Goal: Task Accomplishment & Management: Use online tool/utility

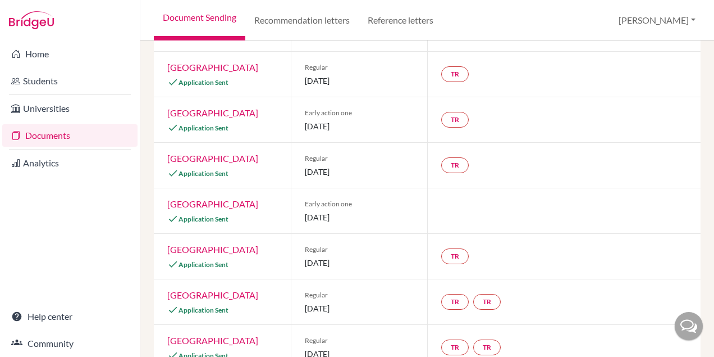
scroll to position [10, 0]
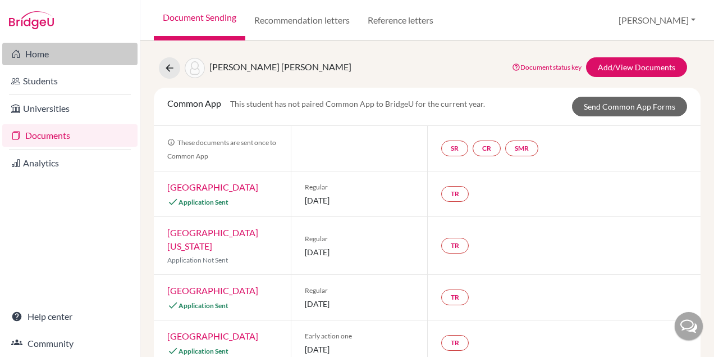
click at [29, 57] on link "Home" at bounding box center [69, 54] width 135 height 22
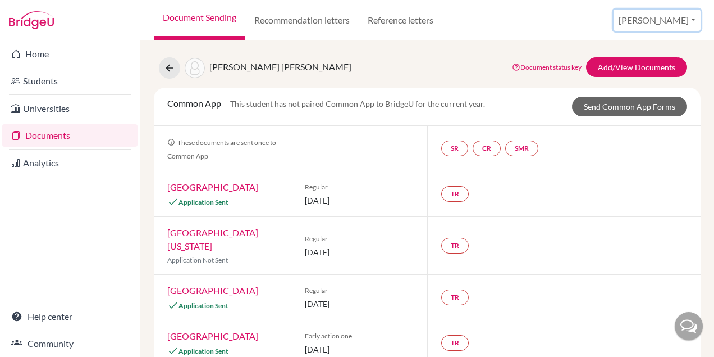
click at [687, 22] on button "Paulina" at bounding box center [657, 20] width 87 height 21
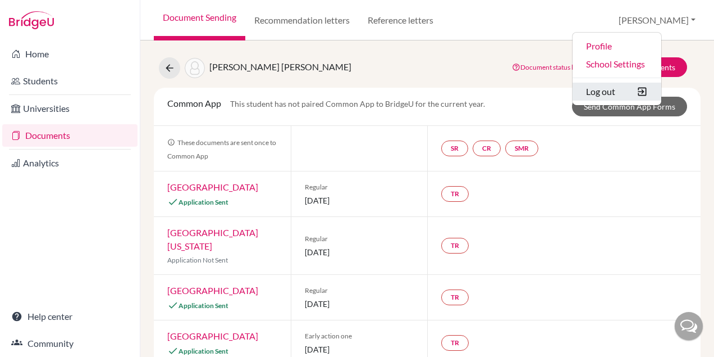
click at [631, 91] on button "Log out" at bounding box center [617, 92] width 89 height 18
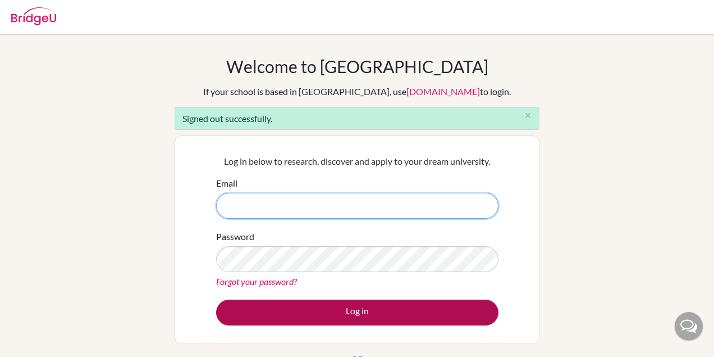
type input "paulina.bula@eabh.com.br"
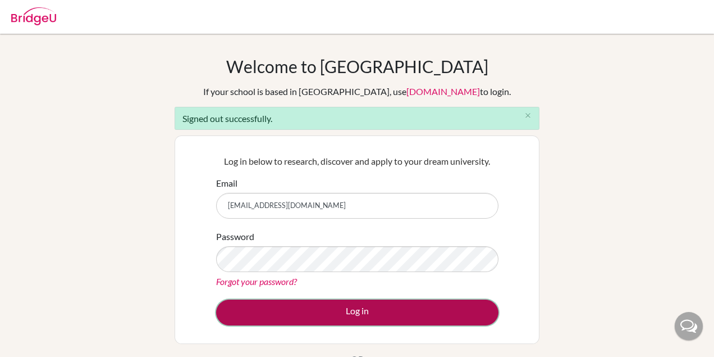
click at [411, 313] on button "Log in" at bounding box center [357, 312] width 282 height 26
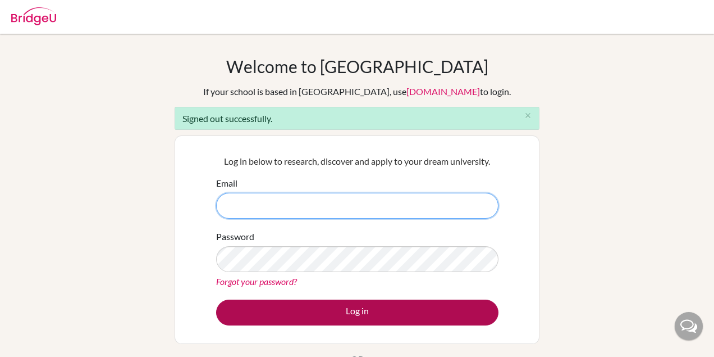
type input "[EMAIL_ADDRESS][DOMAIN_NAME]"
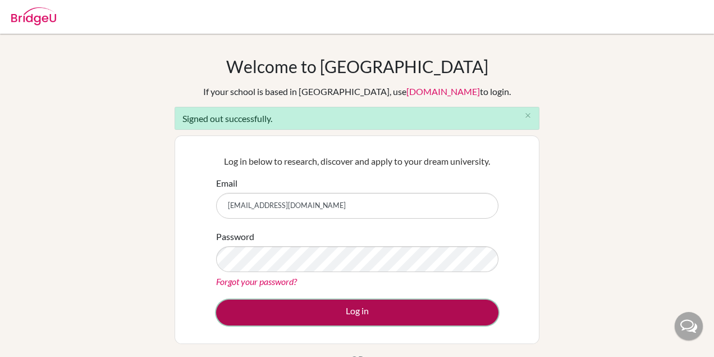
click at [336, 313] on button "Log in" at bounding box center [357, 312] width 282 height 26
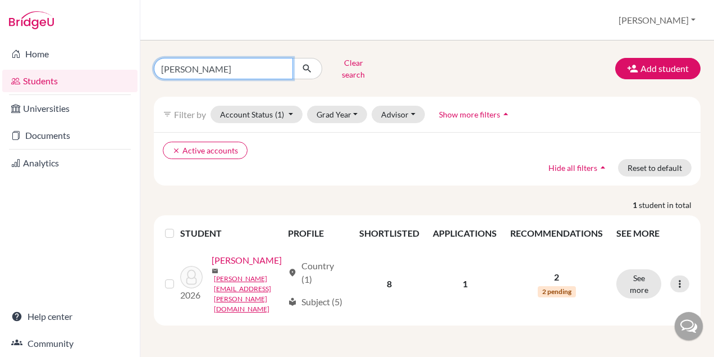
click at [282, 63] on input "[PERSON_NAME]" at bounding box center [223, 68] width 139 height 21
click at [244, 62] on input "Find student by name..." at bounding box center [223, 68] width 139 height 21
type input "davi"
click button "submit" at bounding box center [308, 68] width 30 height 21
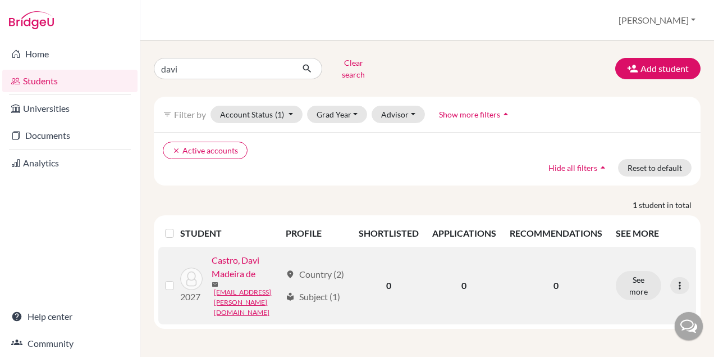
click at [247, 280] on link "Castro, Davi Madeira de" at bounding box center [246, 266] width 69 height 27
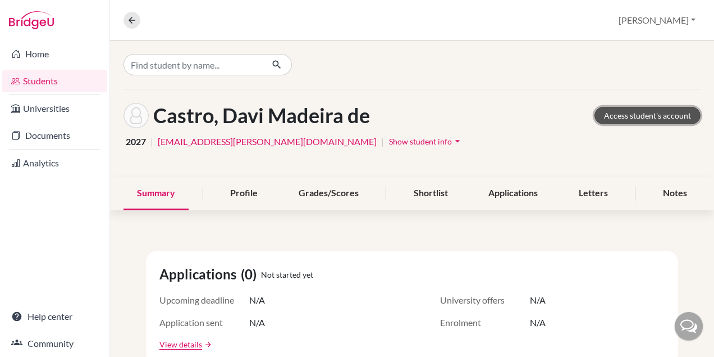
click at [626, 115] on link "Access student's account" at bounding box center [648, 115] width 106 height 17
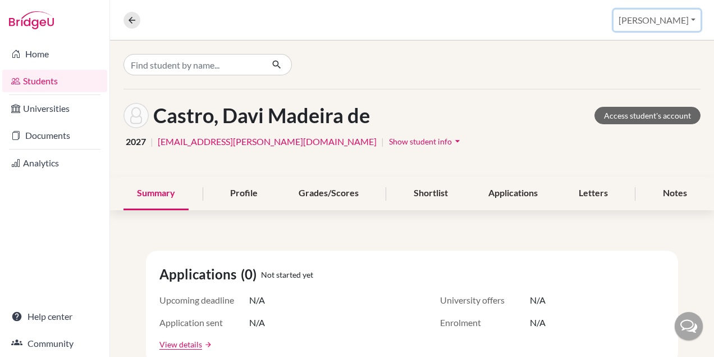
click at [683, 24] on button "[PERSON_NAME]" at bounding box center [657, 20] width 87 height 21
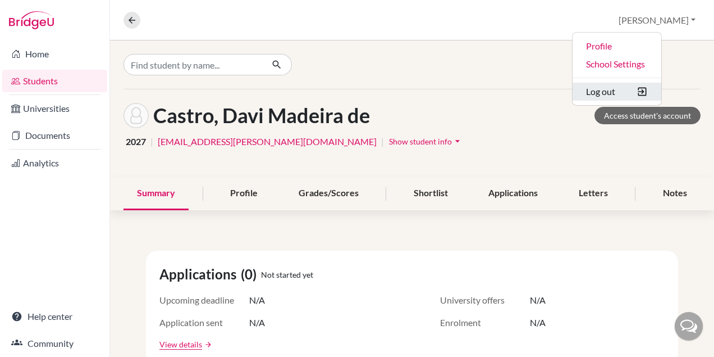
click at [641, 93] on button "Log out" at bounding box center [617, 92] width 89 height 18
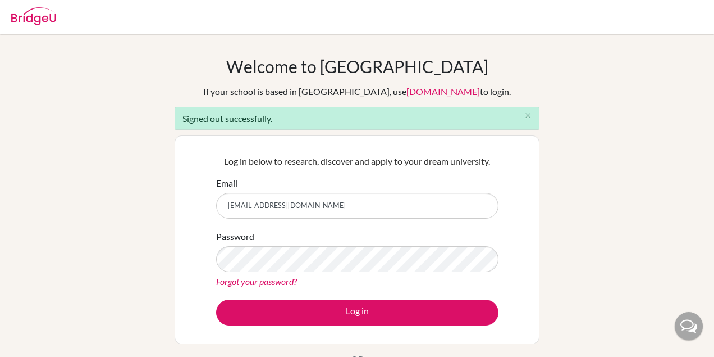
click at [326, 197] on input "[EMAIL_ADDRESS][DOMAIN_NAME]" at bounding box center [357, 206] width 282 height 26
type input "[EMAIL_ADDRESS][DOMAIN_NAME]"
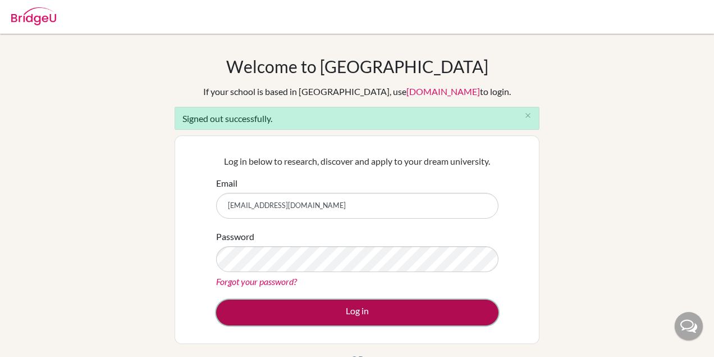
click at [330, 311] on button "Log in" at bounding box center [357, 312] width 282 height 26
